Goal: Task Accomplishment & Management: Manage account settings

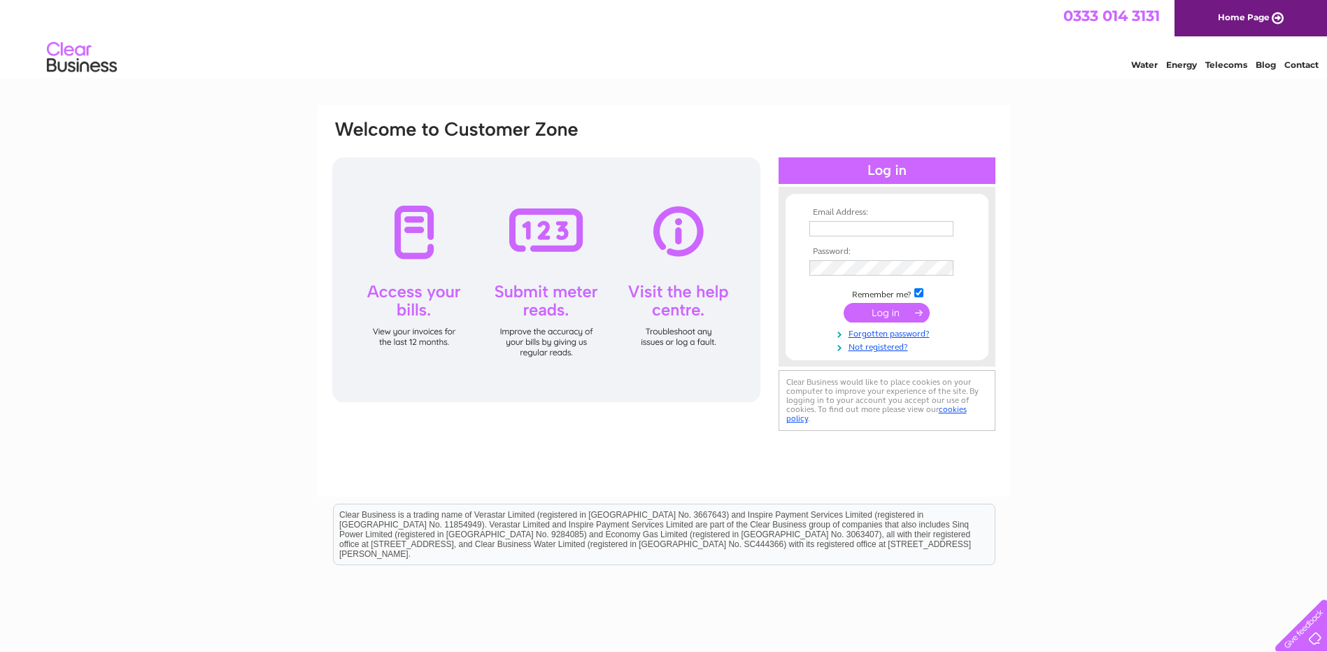
type input "[EMAIL_ADDRESS][DOMAIN_NAME]"
click at [898, 315] on input "submit" at bounding box center [886, 313] width 86 height 20
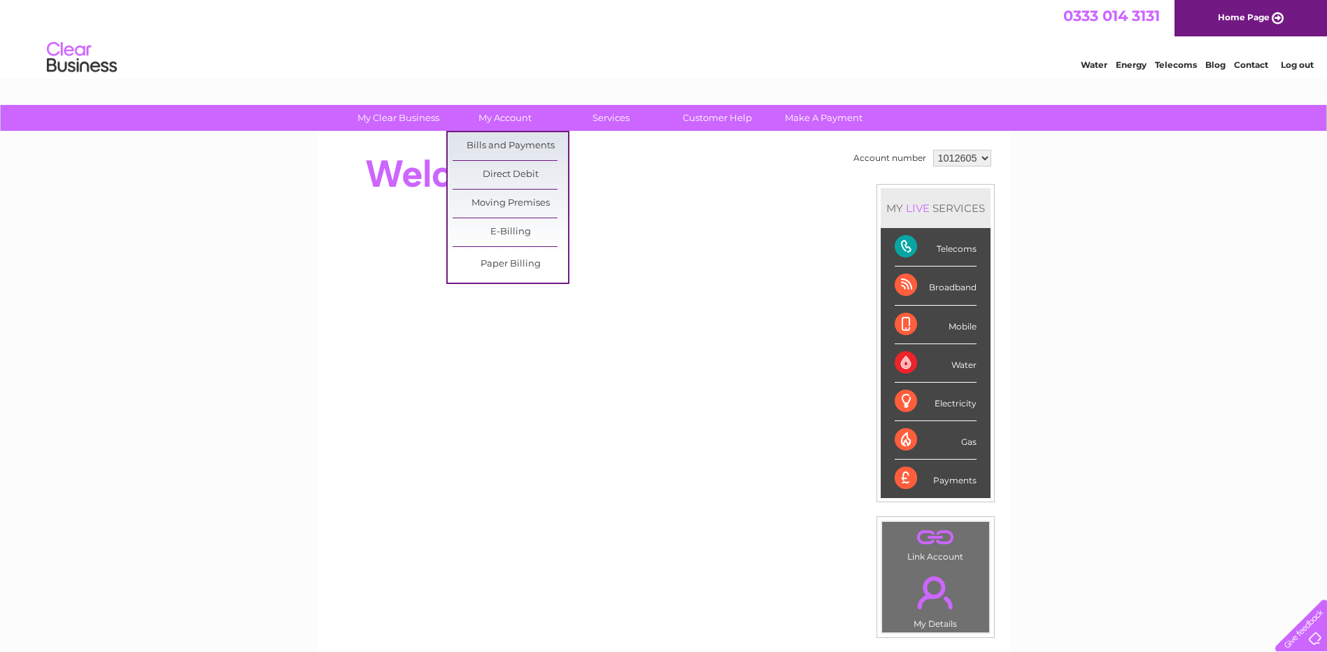
click at [510, 144] on link "Bills and Payments" at bounding box center [509, 146] width 115 height 28
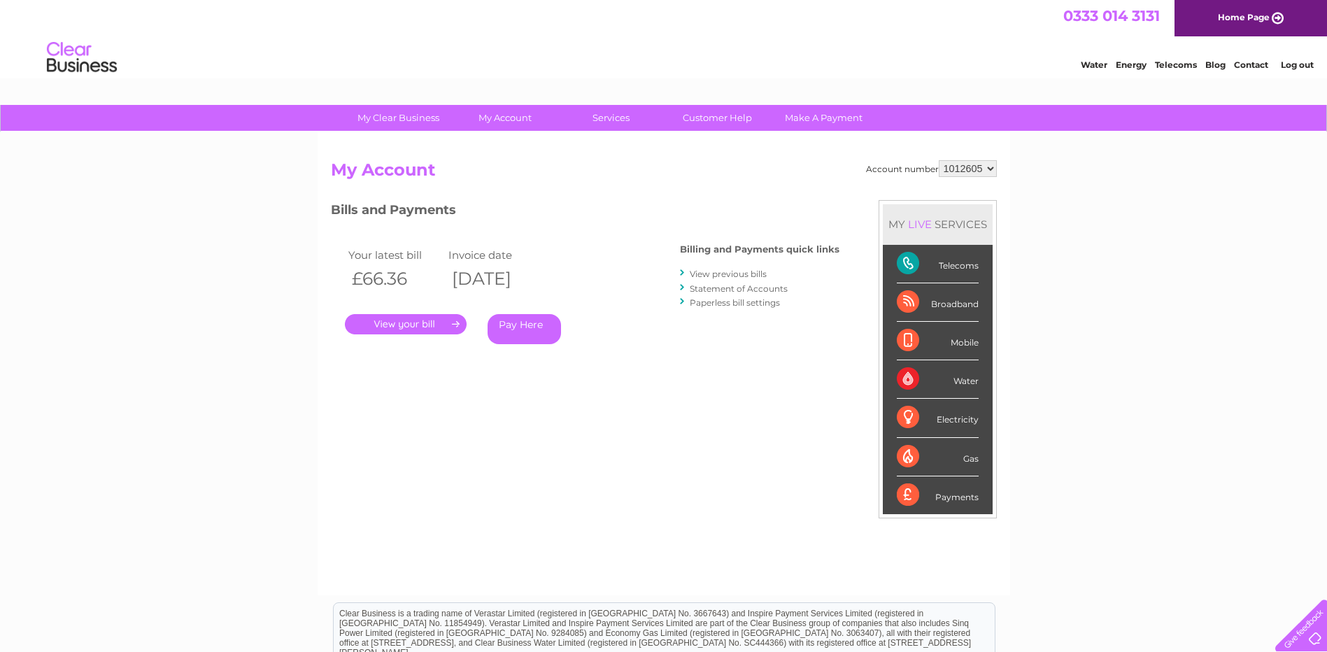
click at [408, 320] on link "." at bounding box center [406, 324] width 122 height 20
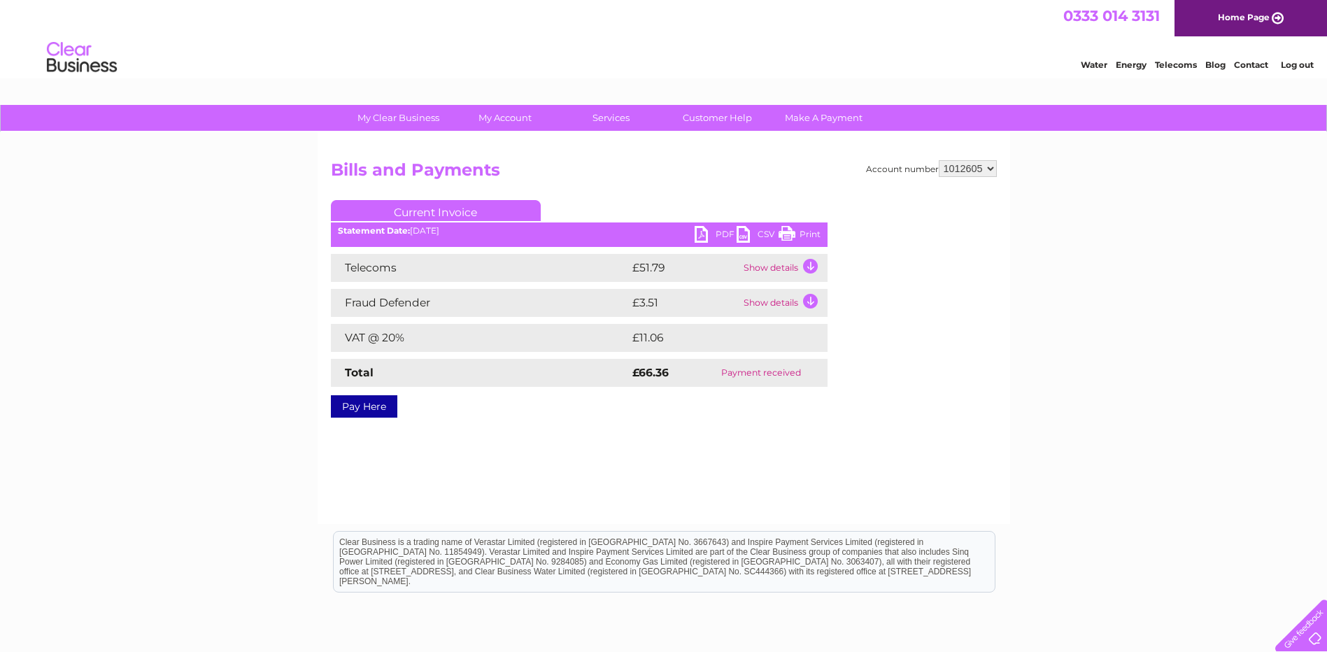
click at [703, 234] on link "PDF" at bounding box center [715, 236] width 42 height 20
